Goal: Task Accomplishment & Management: Use online tool/utility

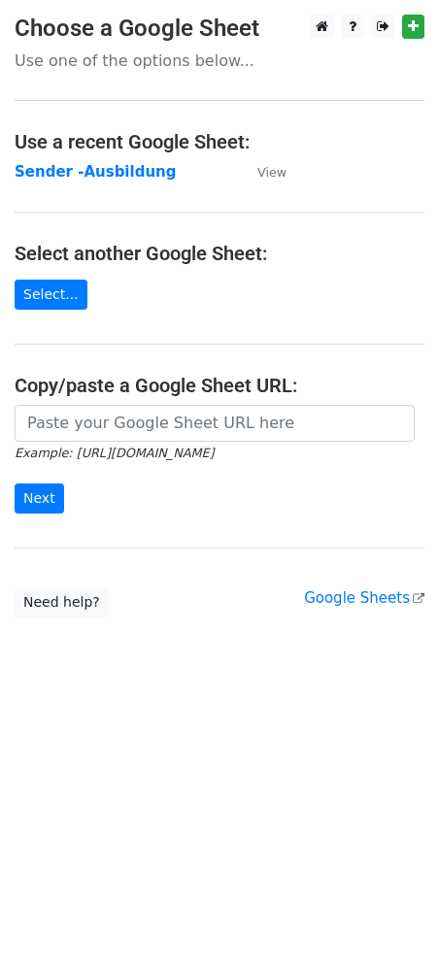
click at [100, 164] on strong "Sender -Ausbildung" at bounding box center [95, 171] width 161 height 17
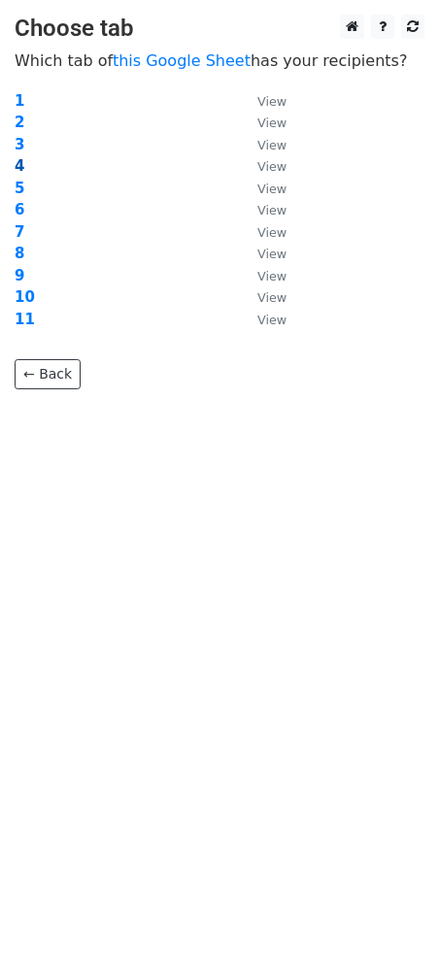
click at [15, 164] on strong "4" at bounding box center [20, 165] width 10 height 17
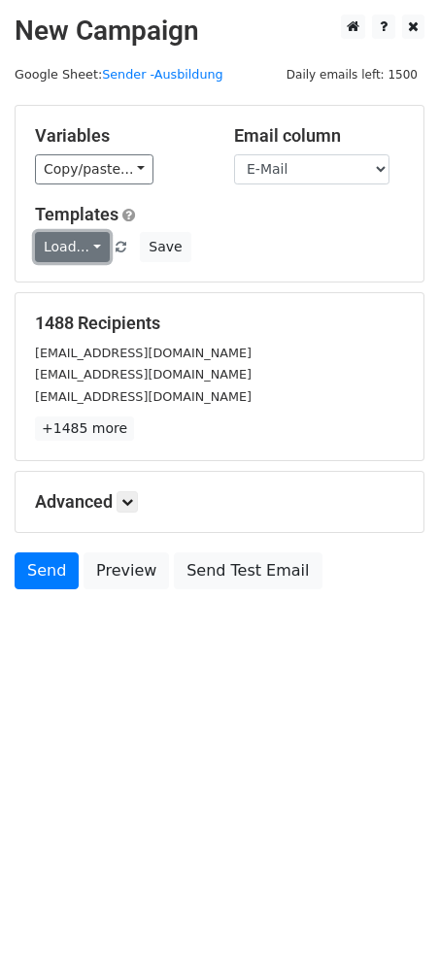
click at [76, 245] on link "Load..." at bounding box center [72, 247] width 75 height 30
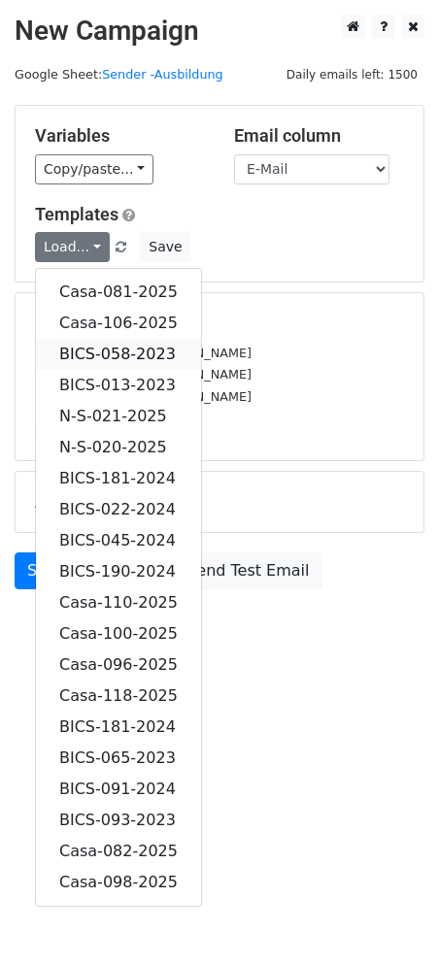
click at [141, 350] on link "BICS-058-2023" at bounding box center [118, 354] width 165 height 31
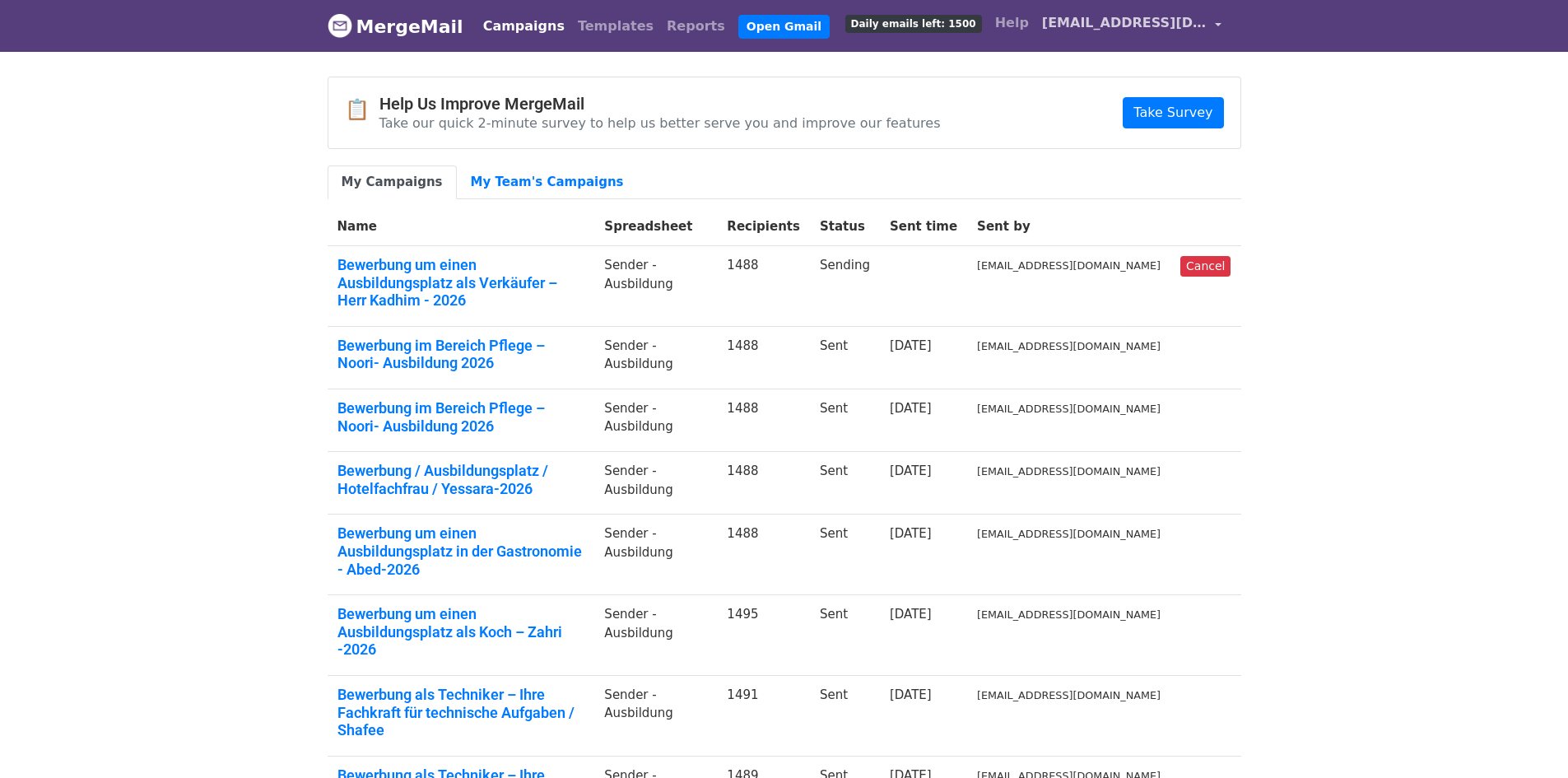
click at [1205, 24] on span "bewerbung11@vitastuttgart.com" at bounding box center [1124, 23] width 165 height 20
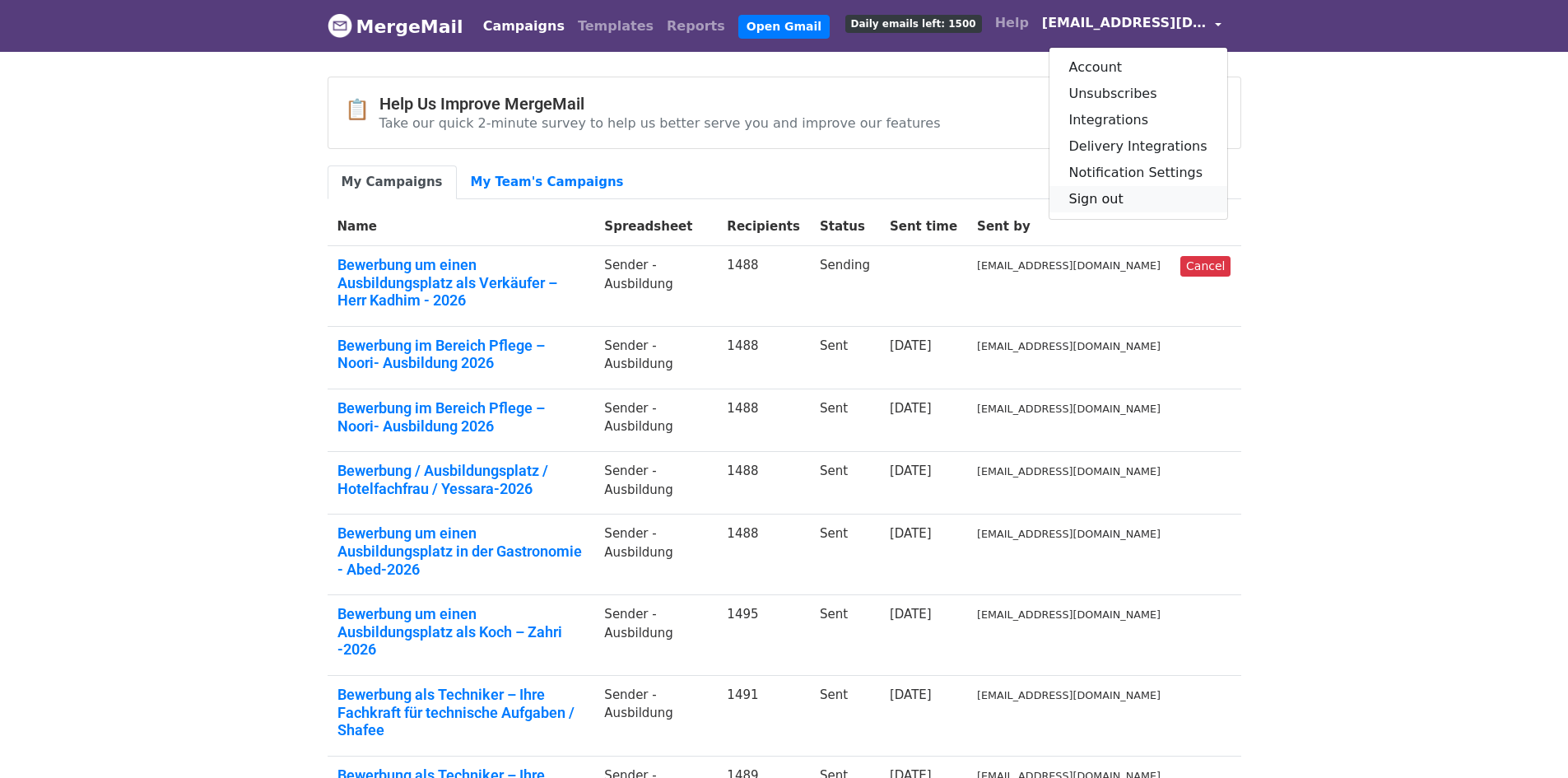
click at [1128, 196] on link "Sign out" at bounding box center [1139, 199] width 178 height 26
